Goal: Transaction & Acquisition: Subscribe to service/newsletter

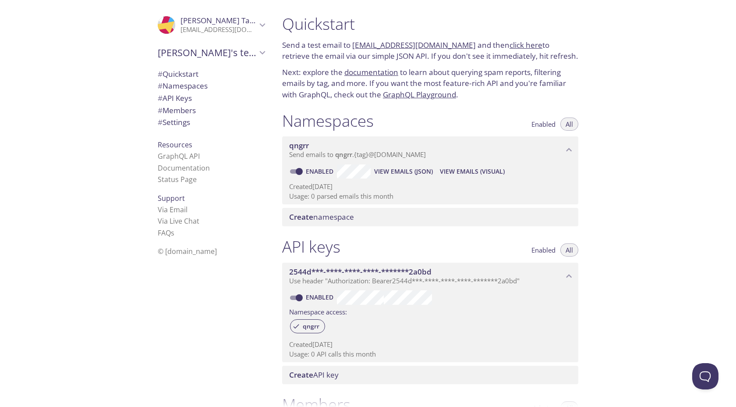
click at [290, 48] on p "Send a test email to [EMAIL_ADDRESS][DOMAIN_NAME] and then click here to retrie…" at bounding box center [430, 50] width 296 height 22
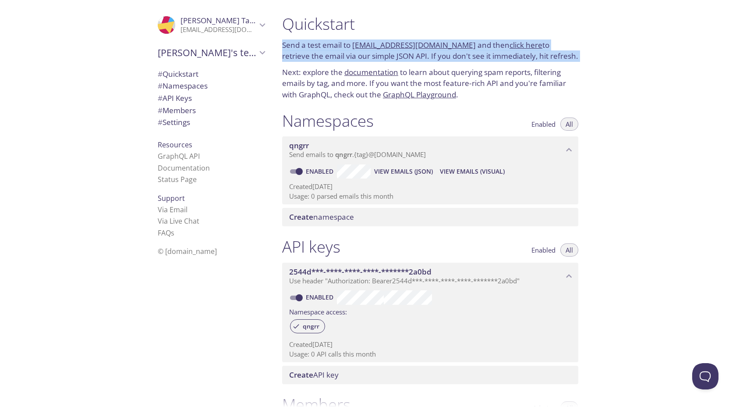
click at [290, 48] on p "Send a test email to [EMAIL_ADDRESS][DOMAIN_NAME] and then click here to retrie…" at bounding box center [430, 50] width 296 height 22
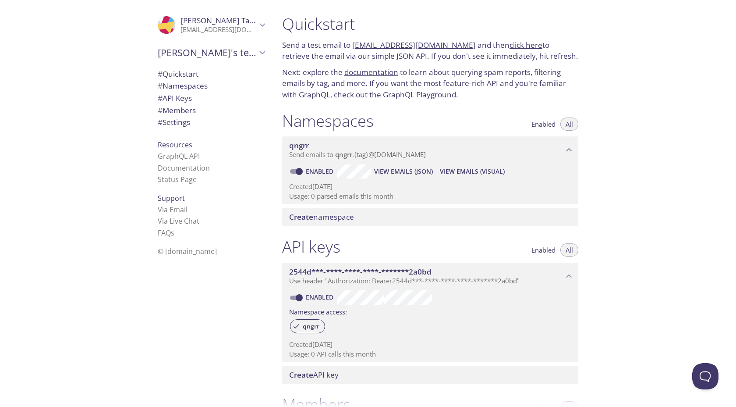
click at [290, 48] on p "Send a test email to [EMAIL_ADDRESS][DOMAIN_NAME] and then click here to retrie…" at bounding box center [430, 50] width 296 height 22
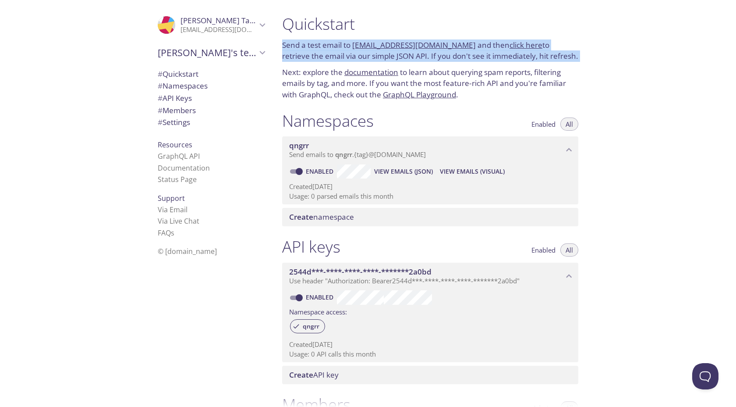
click at [290, 48] on p "Send a test email to [EMAIL_ADDRESS][DOMAIN_NAME] and then click here to retrie…" at bounding box center [430, 50] width 296 height 22
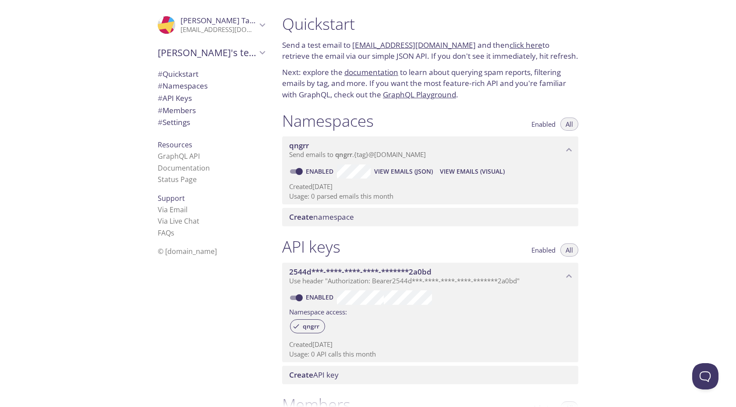
click at [297, 49] on p "Send a test email to [EMAIL_ADDRESS][DOMAIN_NAME] and then click here to retrie…" at bounding box center [430, 50] width 296 height 22
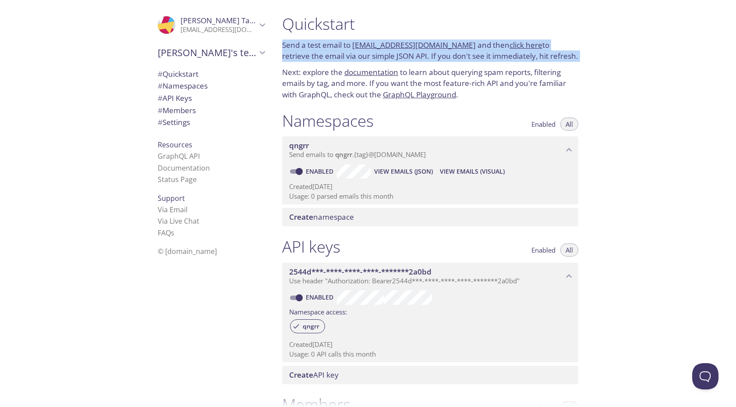
click at [297, 49] on p "Send a test email to [EMAIL_ADDRESS][DOMAIN_NAME] and then click here to retrie…" at bounding box center [430, 50] width 296 height 22
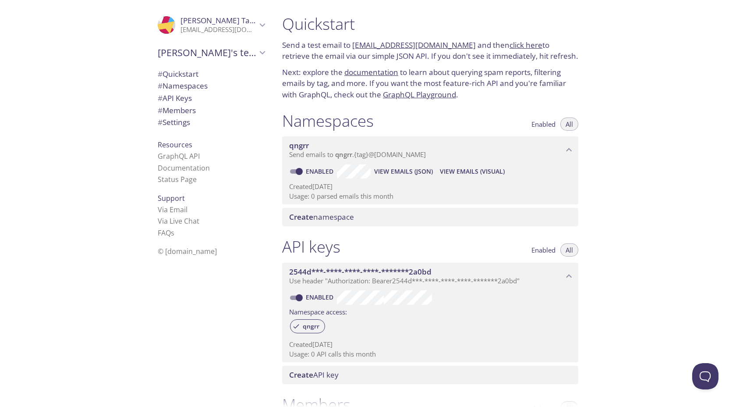
click at [173, 82] on span "# Namespaces" at bounding box center [183, 86] width 50 height 10
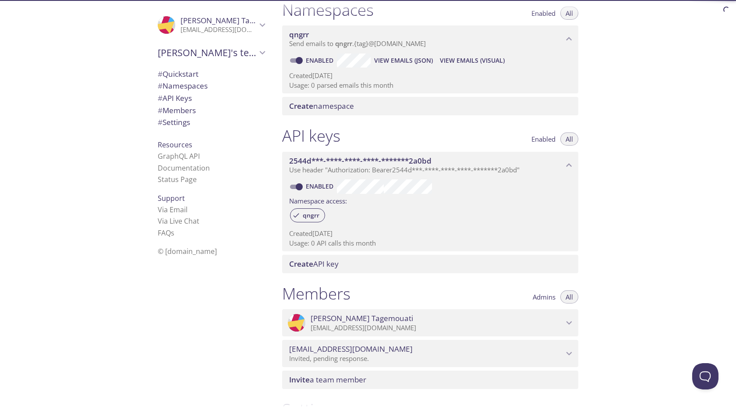
click at [177, 105] on span "# Members" at bounding box center [211, 110] width 107 height 11
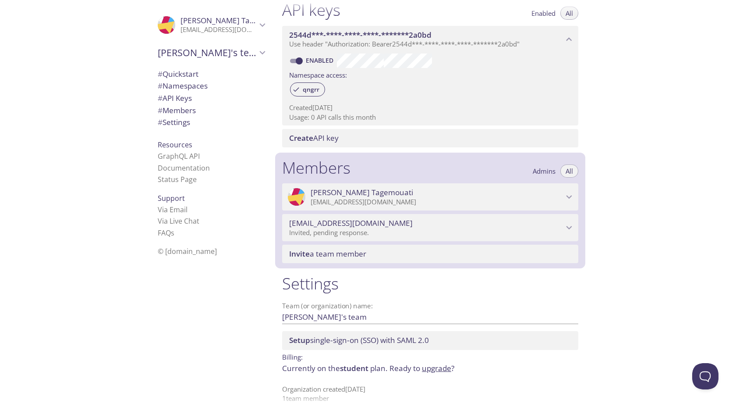
scroll to position [247, 0]
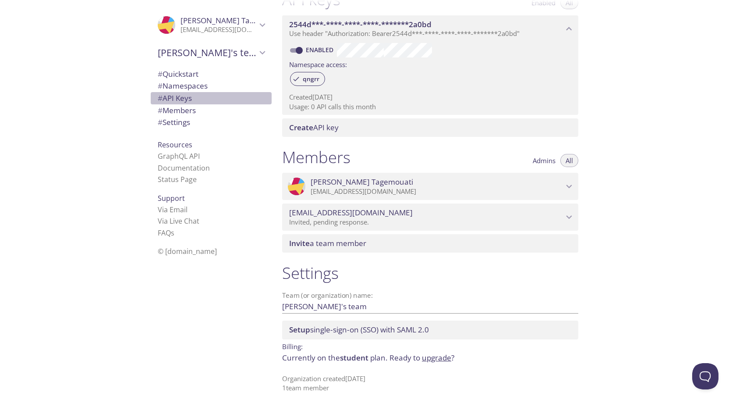
click at [179, 98] on span "# API Keys" at bounding box center [175, 98] width 34 height 10
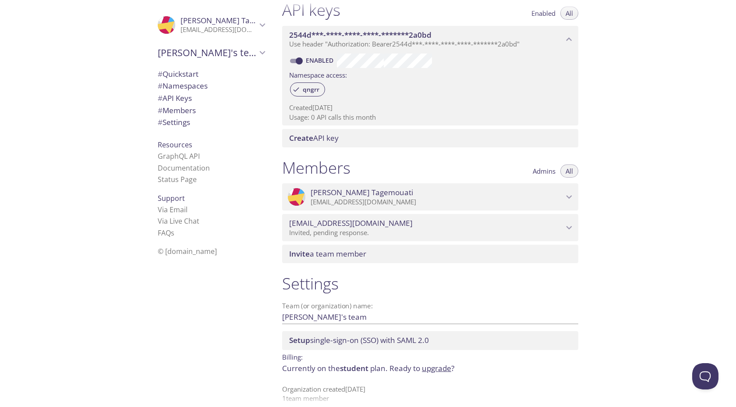
scroll to position [247, 0]
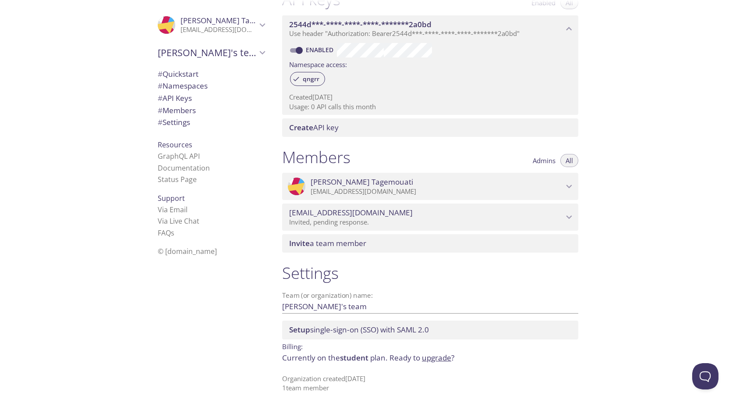
click at [310, 359] on p "Currently on the student plan. Ready to upgrade ?" at bounding box center [430, 357] width 296 height 11
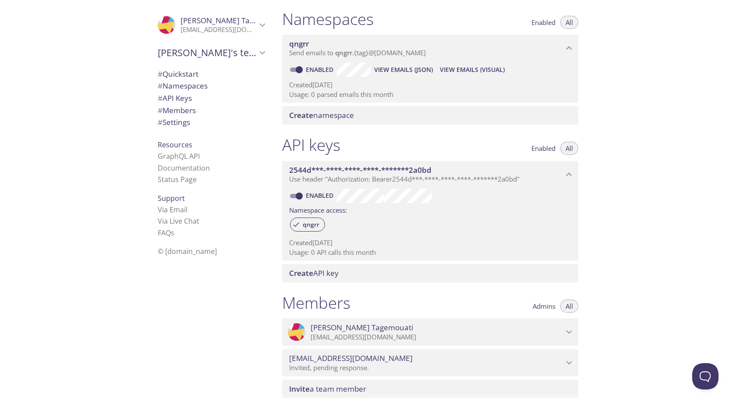
scroll to position [75, 0]
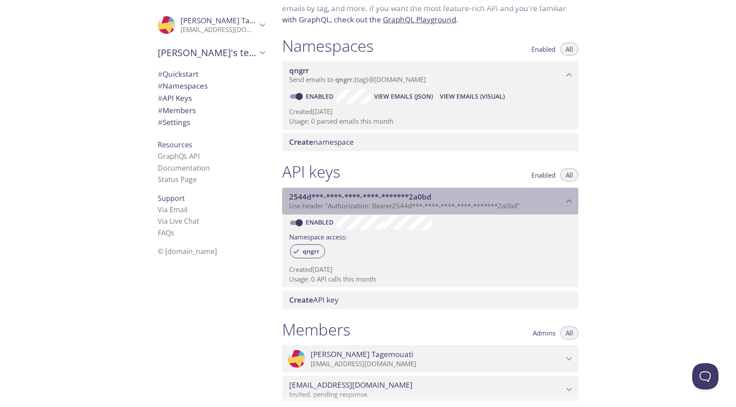
click at [562, 203] on p "Use header "Authorization: Bearer 2544d***-****-****-****-*******2a0bd "" at bounding box center [426, 206] width 274 height 9
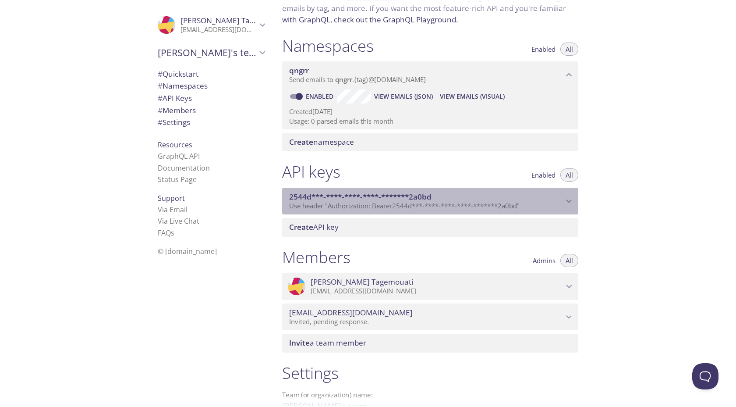
click at [562, 203] on p "Use header "Authorization: Bearer 2544d***-****-****-****-*******2a0bd "" at bounding box center [426, 206] width 274 height 9
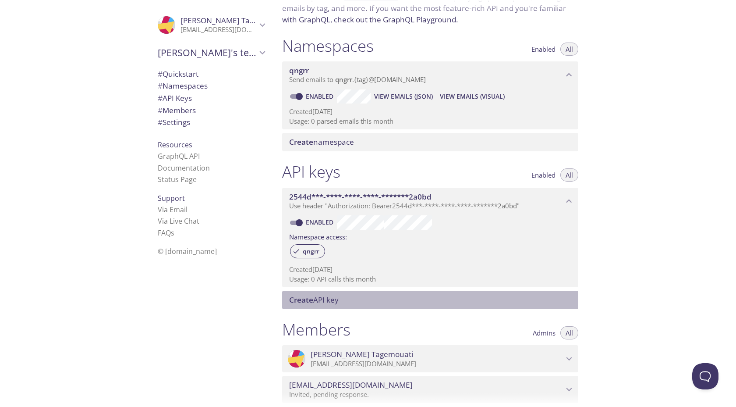
click at [323, 300] on span "Create API key" at bounding box center [314, 300] width 50 height 10
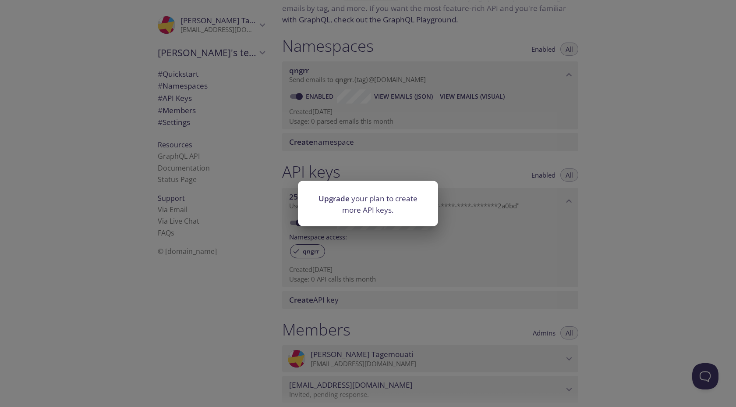
click at [323, 300] on div "Upgrade your plan to create more API keys." at bounding box center [368, 203] width 736 height 407
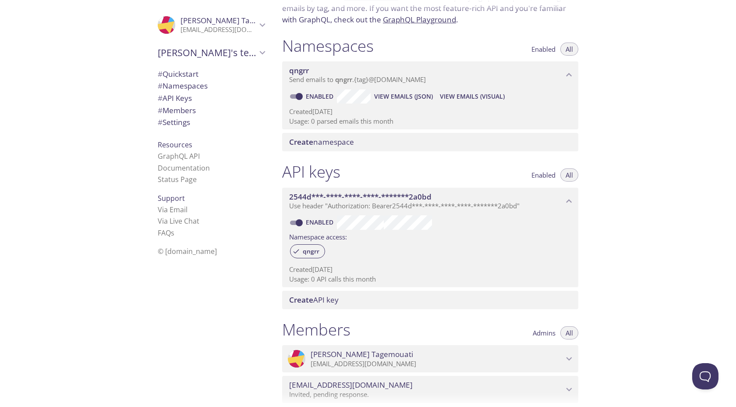
click at [323, 300] on span "Create API key" at bounding box center [314, 300] width 50 height 10
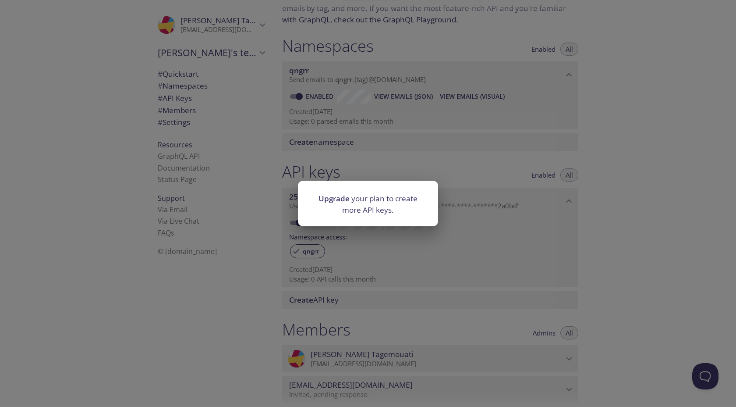
click at [323, 300] on div "Upgrade your plan to create more API keys." at bounding box center [368, 203] width 736 height 407
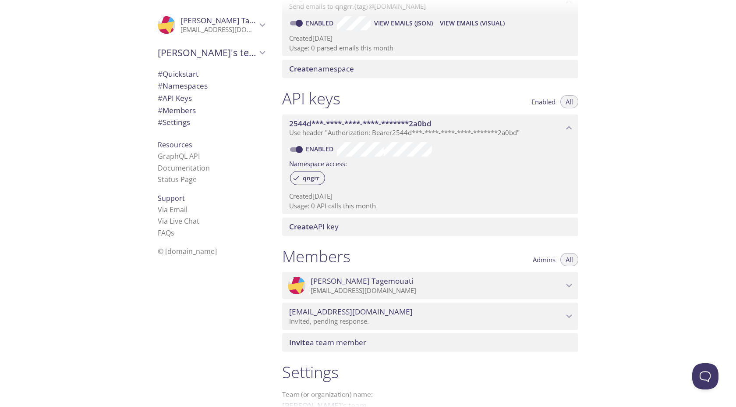
scroll to position [247, 0]
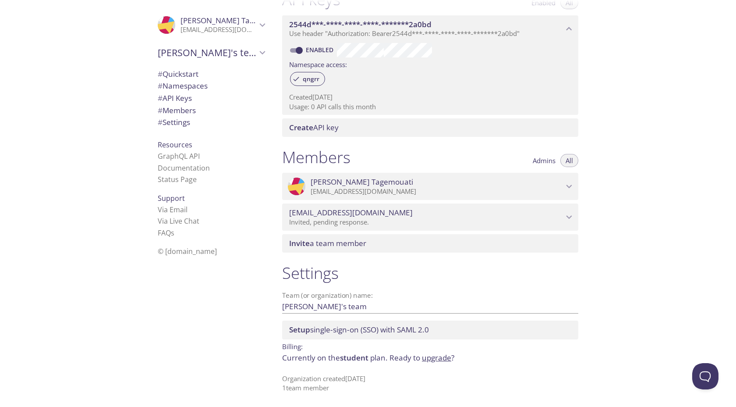
click at [322, 384] on p "Organization created [DATE] 1 team member" at bounding box center [430, 383] width 296 height 19
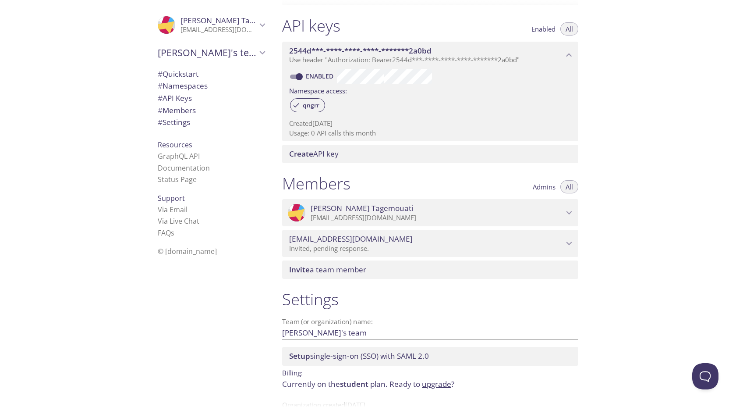
scroll to position [216, 0]
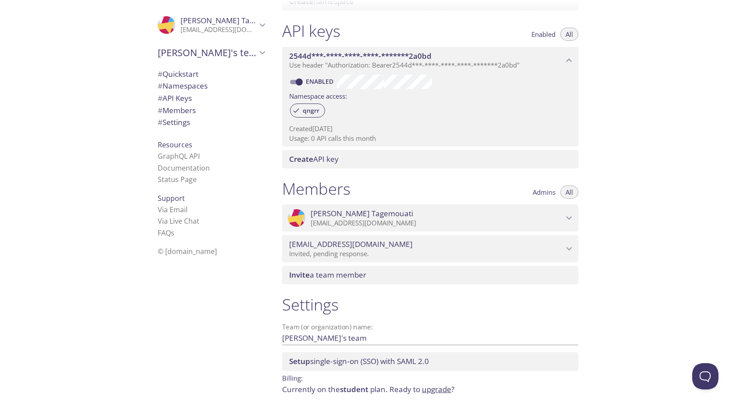
click at [310, 166] on div "Create API key" at bounding box center [430, 159] width 296 height 18
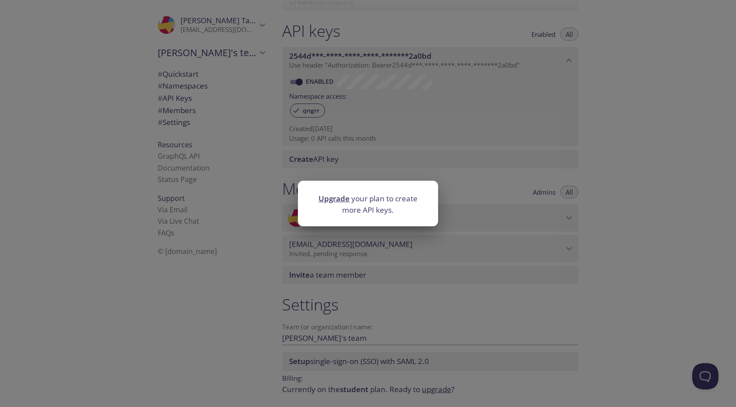
click at [330, 197] on link "Upgrade" at bounding box center [334, 198] width 31 height 10
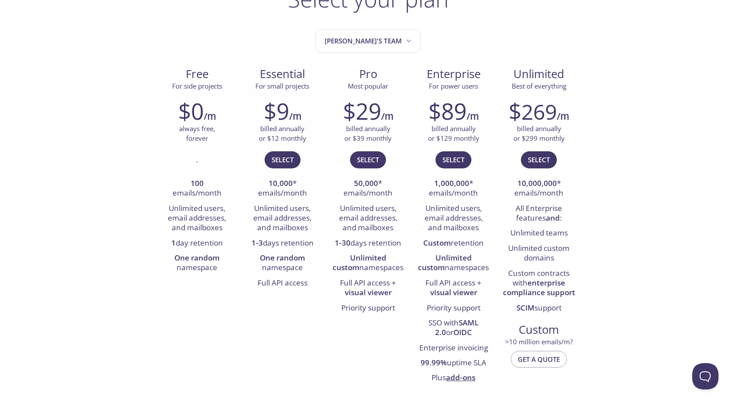
scroll to position [80, 0]
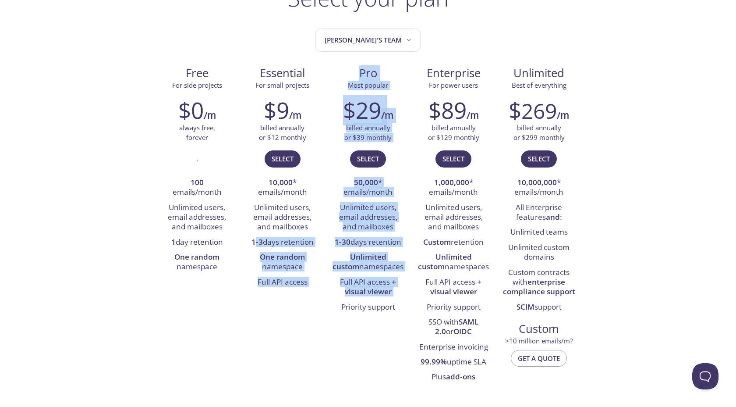
drag, startPoint x: 256, startPoint y: 243, endPoint x: 321, endPoint y: 308, distance: 92.0
click at [321, 308] on div "Free For side projects $0 /m always free, forever . 100 emails/month Unlimited …" at bounding box center [368, 224] width 428 height 331
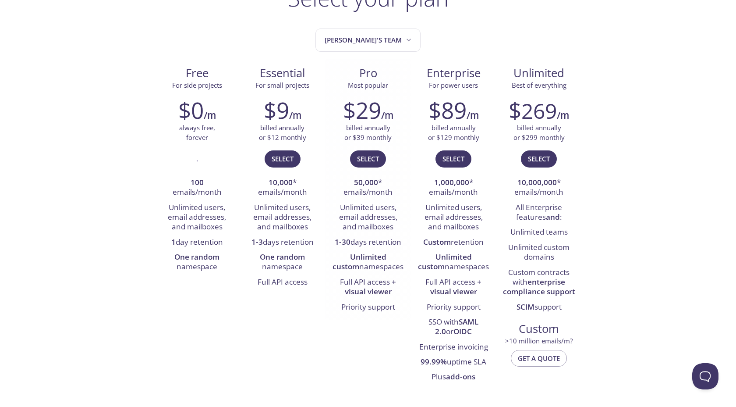
click at [374, 305] on li "Priority support" at bounding box center [368, 307] width 72 height 15
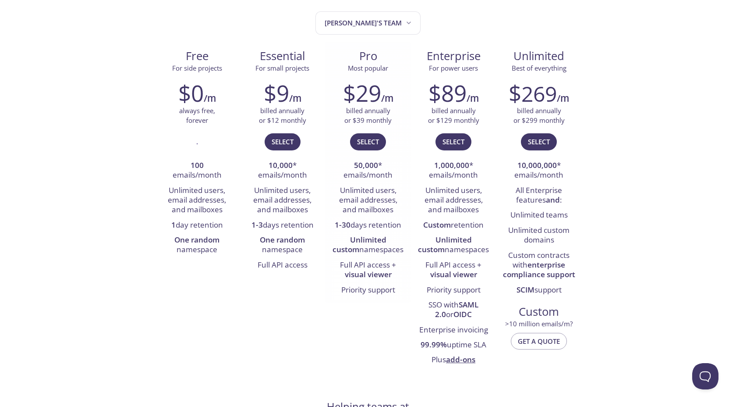
scroll to position [98, 0]
click at [424, 306] on li "SSO with [PERSON_NAME] 2.0 or OIDC" at bounding box center [454, 309] width 72 height 25
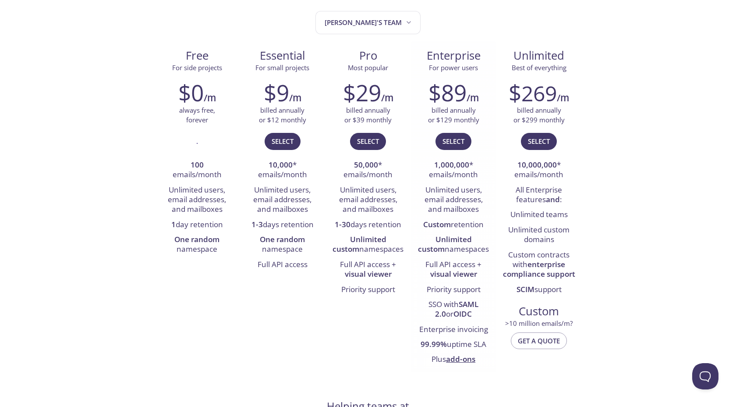
click at [424, 306] on li "SSO with [PERSON_NAME] 2.0 or OIDC" at bounding box center [454, 309] width 72 height 25
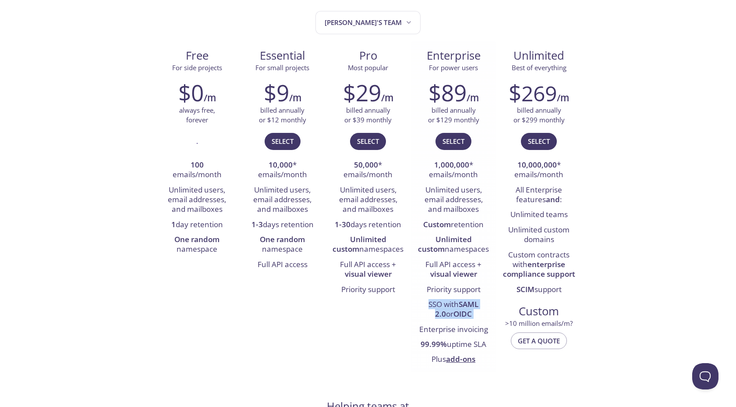
click at [424, 306] on li "SSO with [PERSON_NAME] 2.0 or OIDC" at bounding box center [454, 309] width 72 height 25
drag, startPoint x: 340, startPoint y: 260, endPoint x: 394, endPoint y: 303, distance: 68.7
click at [394, 303] on div "Free For side projects $0 /m always free, forever . 100 emails/month Unlimited …" at bounding box center [368, 206] width 428 height 331
click at [373, 349] on div "Free For side projects $0 /m always free, forever . 100 emails/month Unlimited …" at bounding box center [368, 206] width 428 height 331
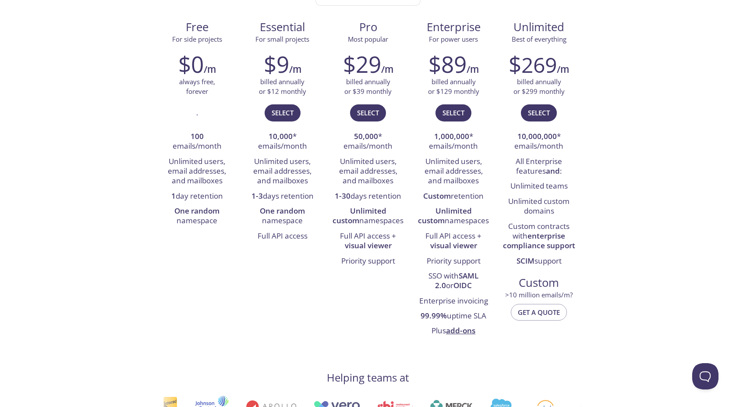
scroll to position [0, 0]
